Goal: Transaction & Acquisition: Purchase product/service

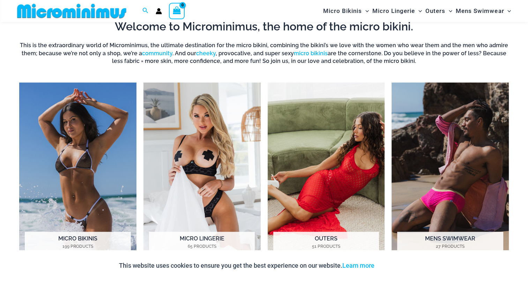
scroll to position [524, 0]
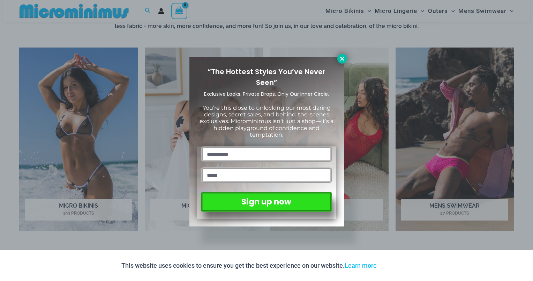
click at [341, 58] on icon at bounding box center [342, 59] width 4 height 4
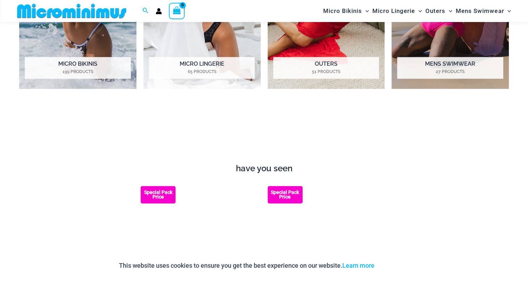
scroll to position [593, 0]
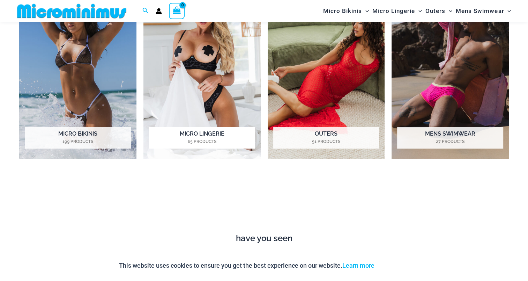
click at [205, 54] on img "Visit product category Micro Lingerie" at bounding box center [201, 68] width 117 height 181
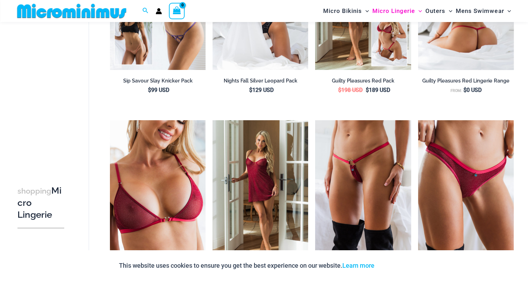
scroll to position [238, 0]
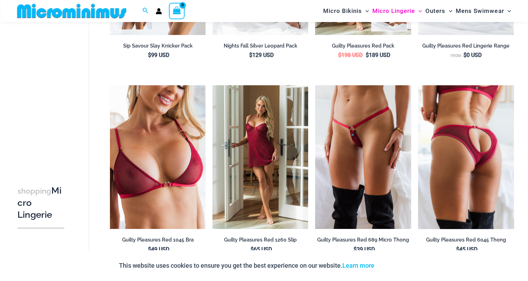
click at [464, 132] on img at bounding box center [466, 156] width 96 height 143
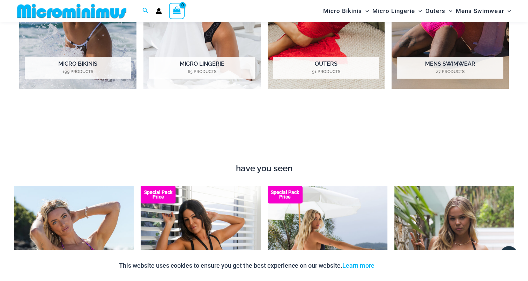
scroll to position [768, 0]
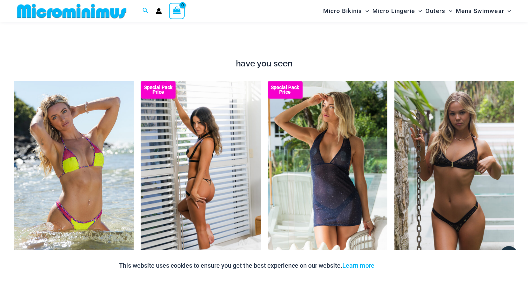
click at [209, 163] on img at bounding box center [201, 171] width 120 height 180
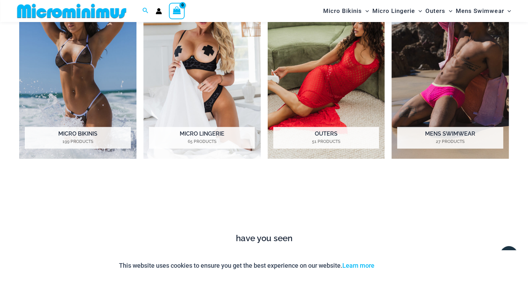
scroll to position [559, 0]
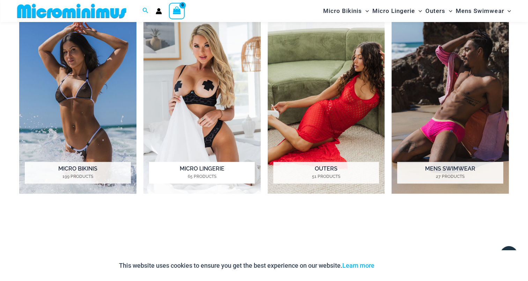
click at [217, 77] on img "Visit product category Micro Lingerie" at bounding box center [201, 103] width 117 height 181
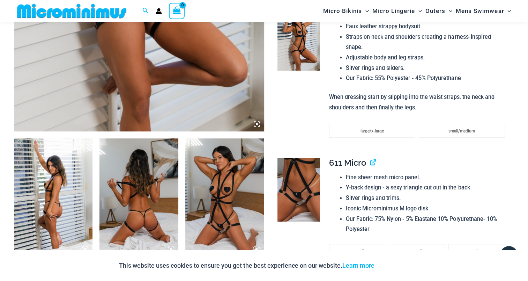
scroll to position [238, 0]
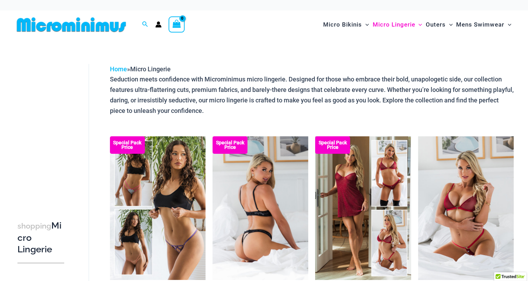
click at [270, 190] on img at bounding box center [261, 207] width 96 height 143
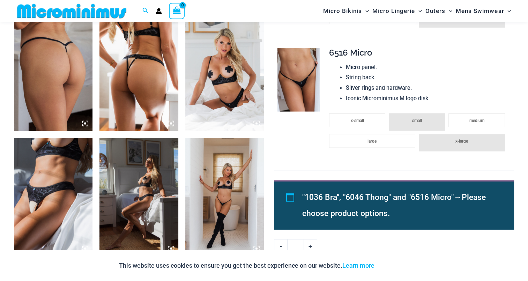
scroll to position [628, 0]
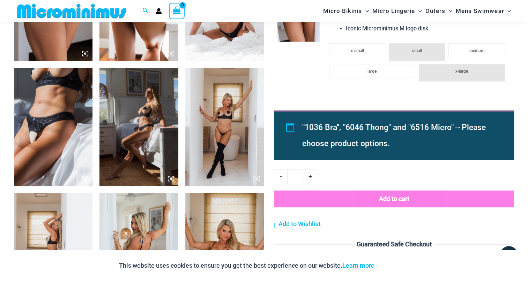
click at [31, 135] on img at bounding box center [53, 127] width 79 height 118
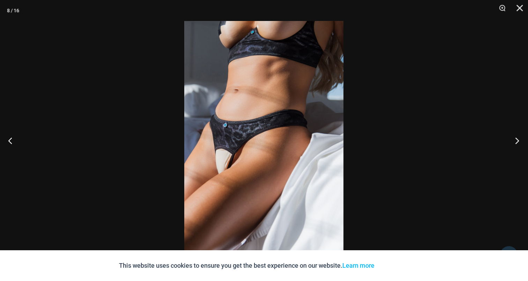
click at [518, 142] on button "Next" at bounding box center [515, 140] width 26 height 35
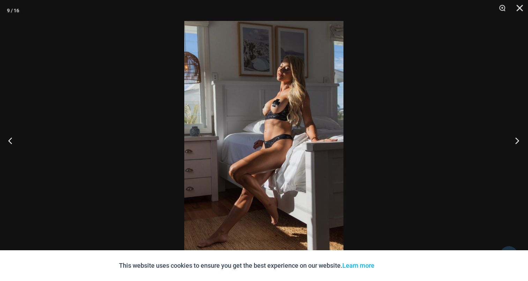
click at [518, 142] on button "Next" at bounding box center [515, 140] width 26 height 35
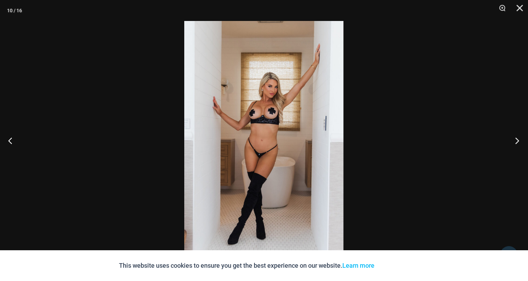
click at [518, 142] on button "Next" at bounding box center [515, 140] width 26 height 35
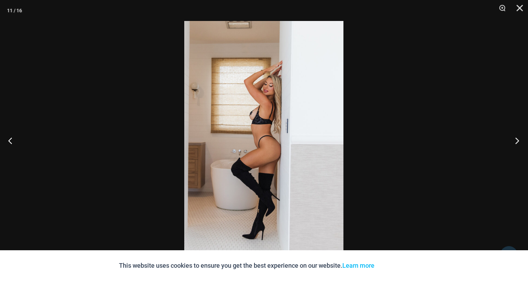
click at [518, 142] on button "Next" at bounding box center [515, 140] width 26 height 35
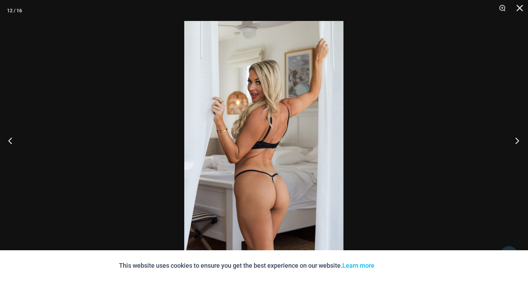
click at [518, 142] on button "Next" at bounding box center [515, 140] width 26 height 35
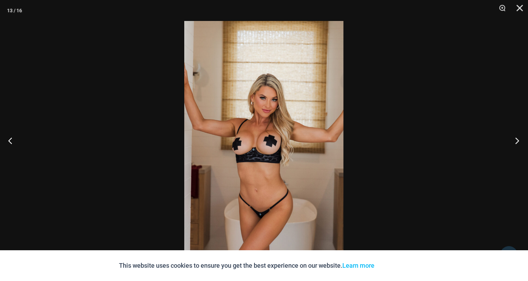
click at [518, 142] on button "Next" at bounding box center [515, 140] width 26 height 35
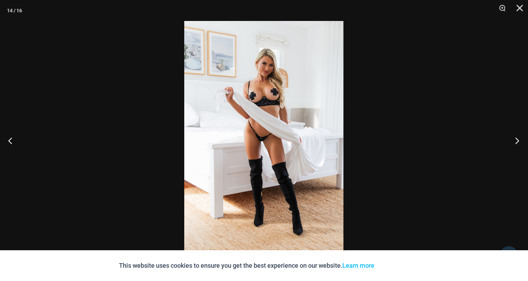
click at [518, 142] on button "Next" at bounding box center [515, 140] width 26 height 35
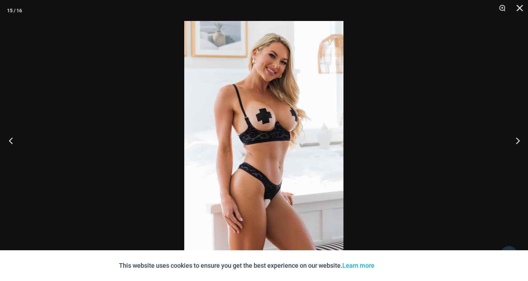
click at [13, 142] on button "Previous" at bounding box center [13, 140] width 26 height 35
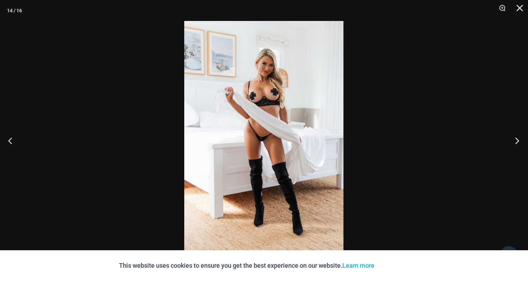
click at [514, 143] on button "Next" at bounding box center [515, 140] width 26 height 35
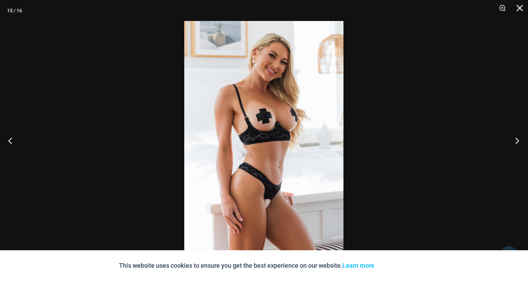
click at [514, 143] on button "Next" at bounding box center [515, 140] width 26 height 35
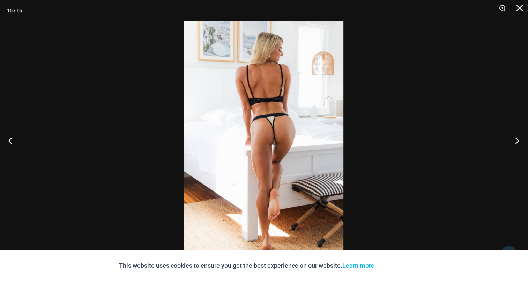
click at [516, 143] on button "Next" at bounding box center [515, 140] width 26 height 35
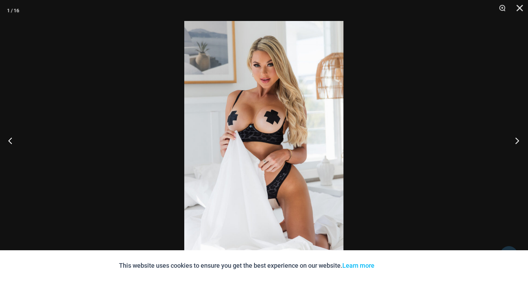
click at [516, 143] on button "Next" at bounding box center [515, 140] width 26 height 35
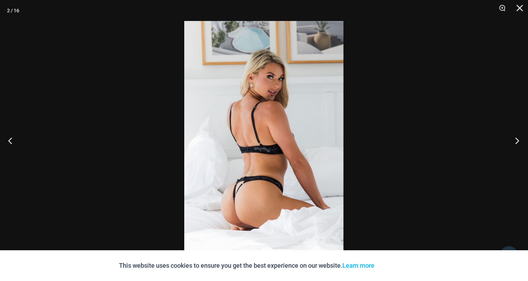
click at [516, 143] on button "Next" at bounding box center [515, 140] width 26 height 35
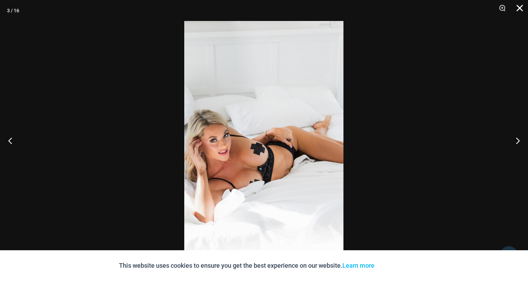
click at [521, 10] on button "Close" at bounding box center [517, 10] width 17 height 21
